Goal: Information Seeking & Learning: Learn about a topic

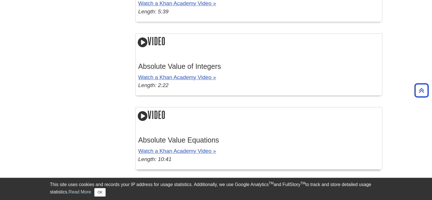
scroll to position [909, 0]
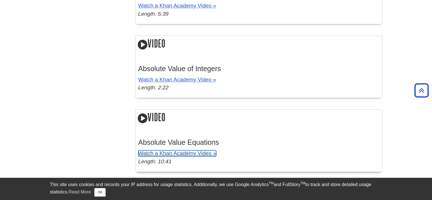
click at [187, 156] on link "Watch a Khan Academy Video »" at bounding box center [177, 153] width 78 height 6
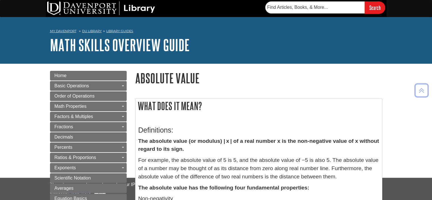
scroll to position [909, 0]
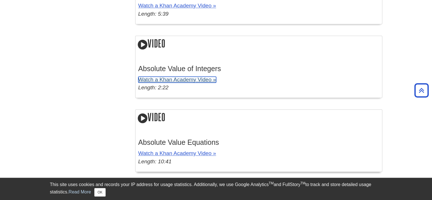
click at [191, 79] on link "Watch a Khan Academy Video »" at bounding box center [177, 79] width 78 height 6
click at [182, 77] on link "Watch a Khan Academy Video »" at bounding box center [177, 79] width 78 height 6
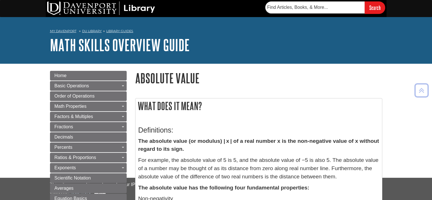
scroll to position [909, 0]
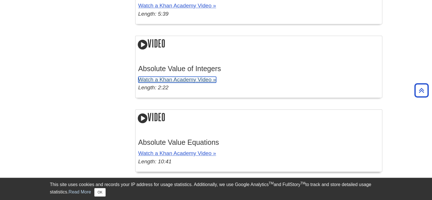
click at [199, 81] on link "Watch a Khan Academy Video »" at bounding box center [177, 79] width 78 height 6
